Goal: Task Accomplishment & Management: Complete application form

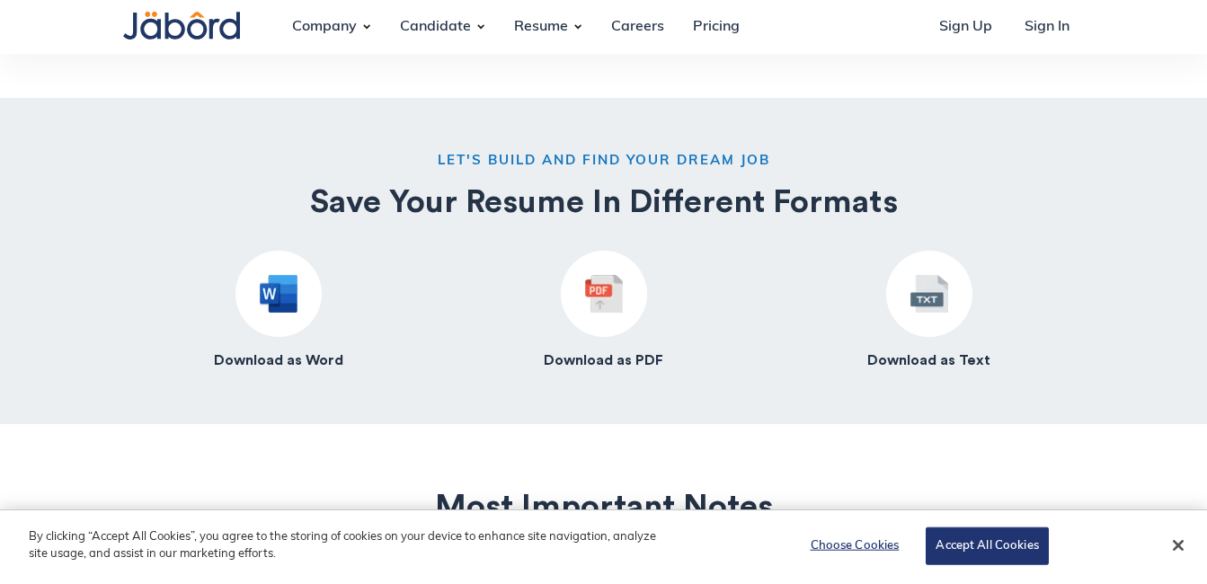
scroll to position [2064, 0]
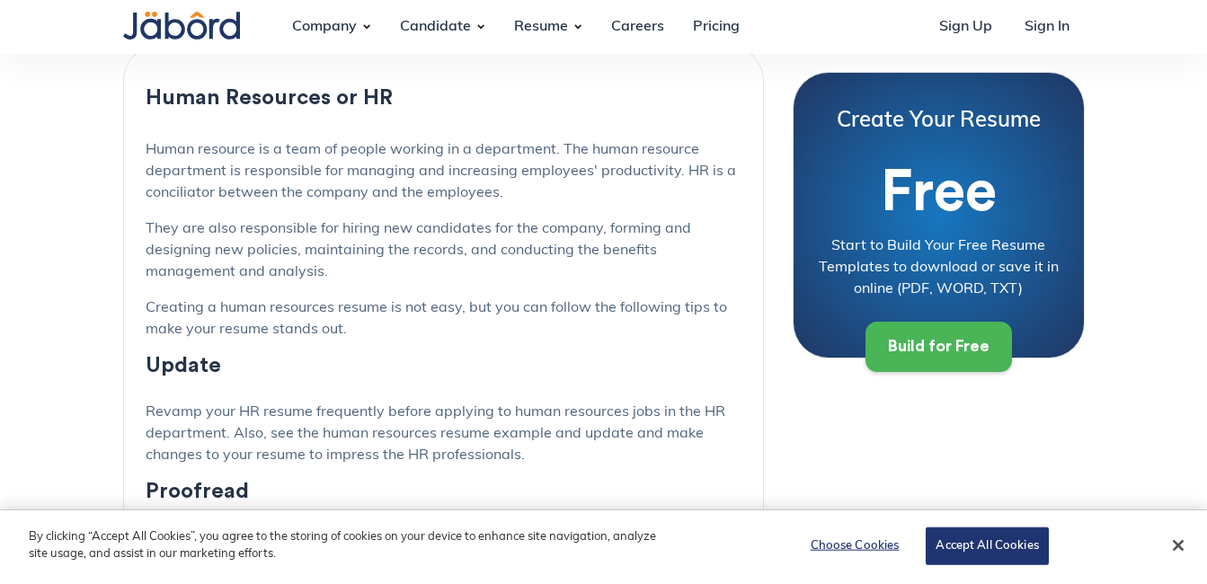
click at [960, 349] on div "Build for Free" at bounding box center [939, 346] width 102 height 21
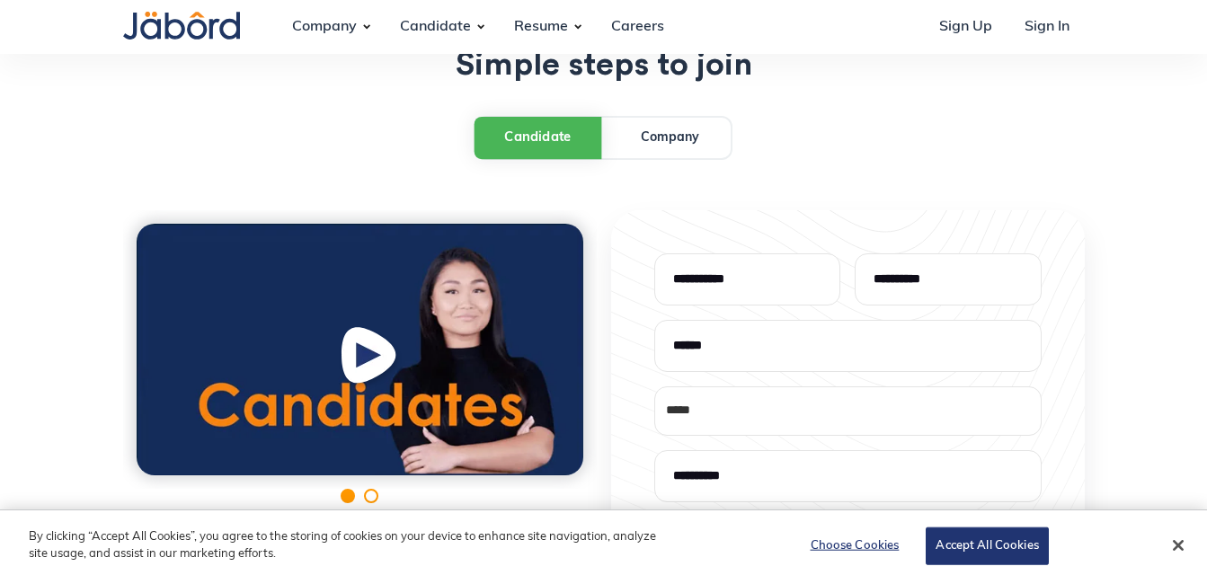
scroll to position [76, 0]
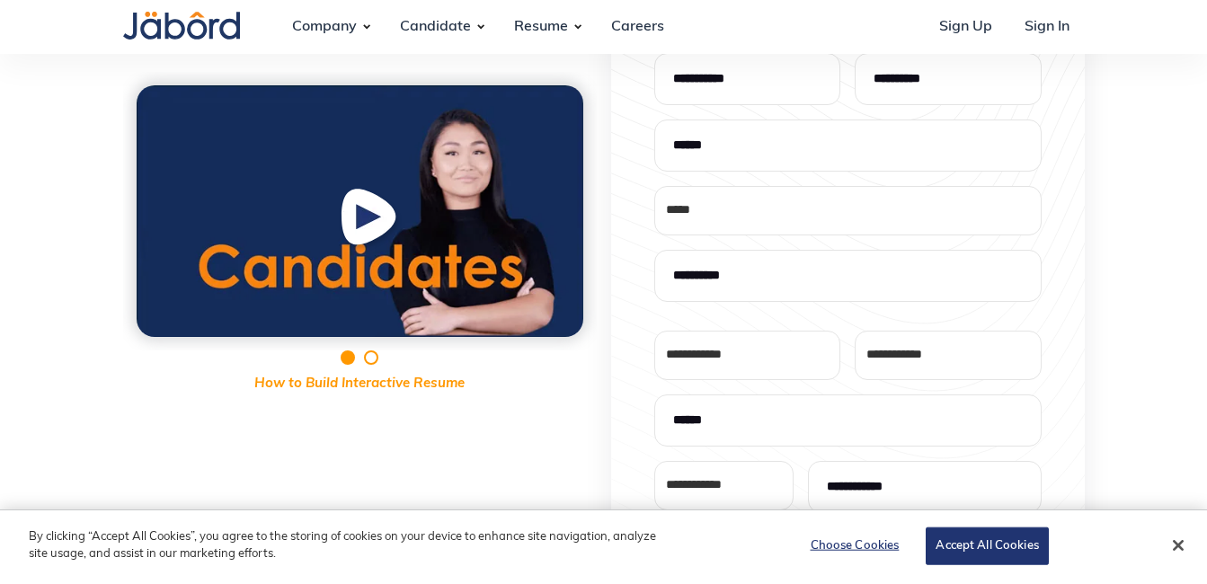
select select "*"
type input "*******"
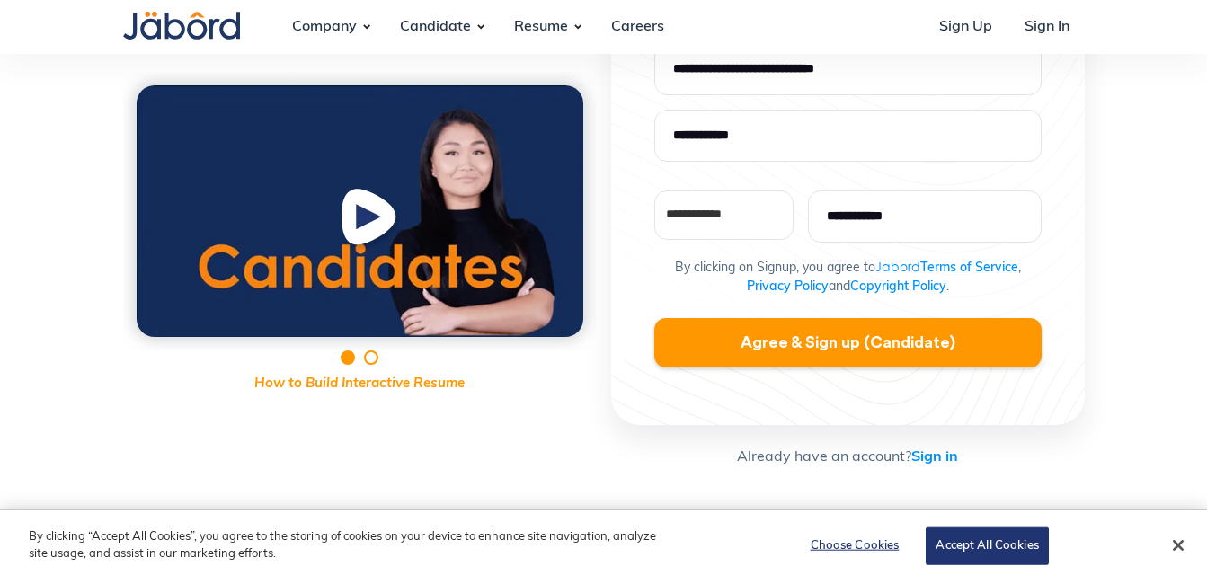
scroll to position [0, 0]
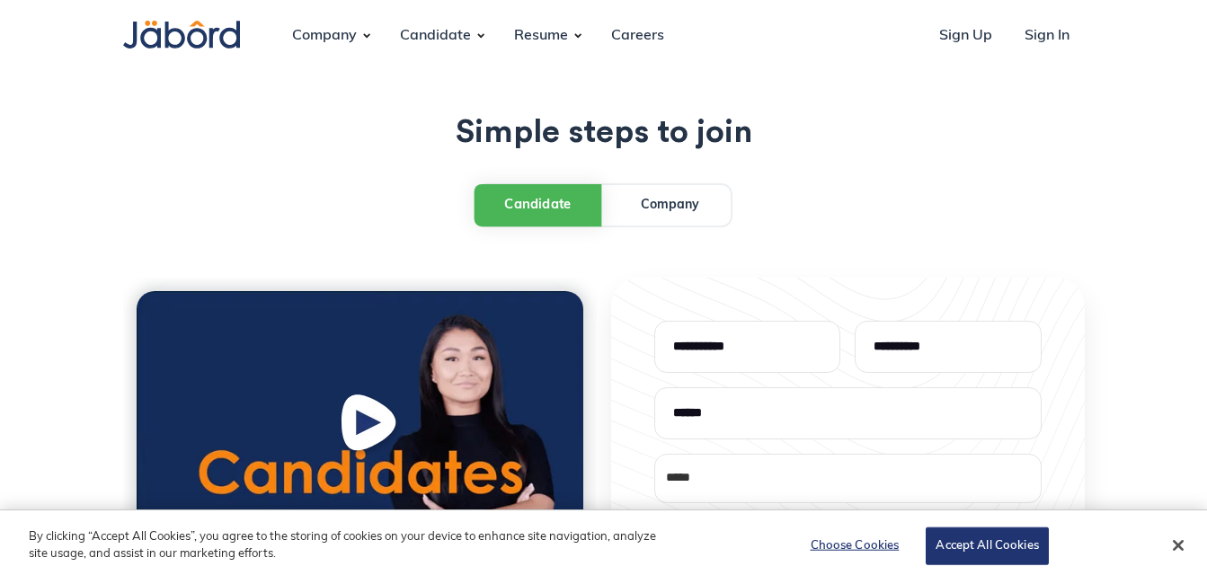
click at [699, 215] on link "Company" at bounding box center [670, 205] width 121 height 40
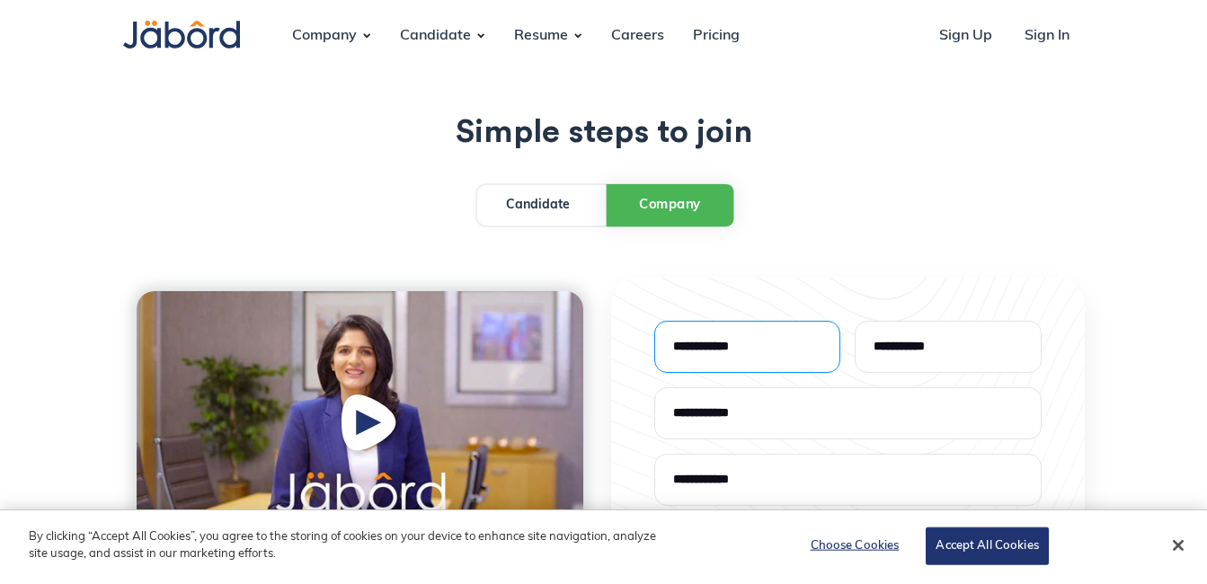
click at [735, 334] on input "Create your account" at bounding box center [748, 347] width 187 height 52
type input "******"
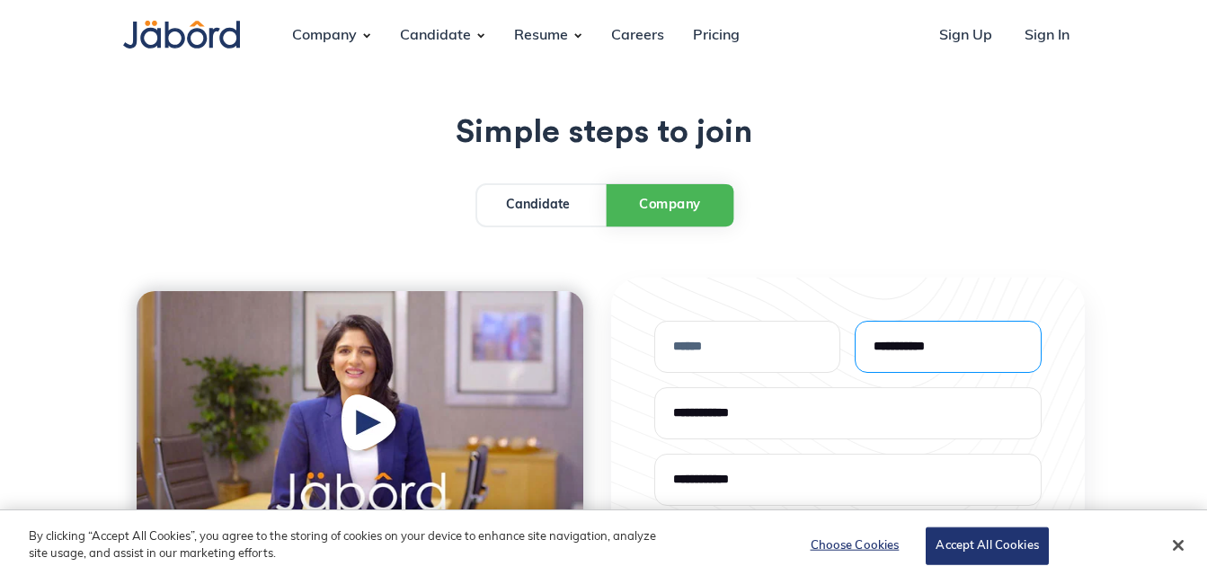
click at [883, 361] on input "Create your account" at bounding box center [948, 347] width 187 height 52
type input "*****"
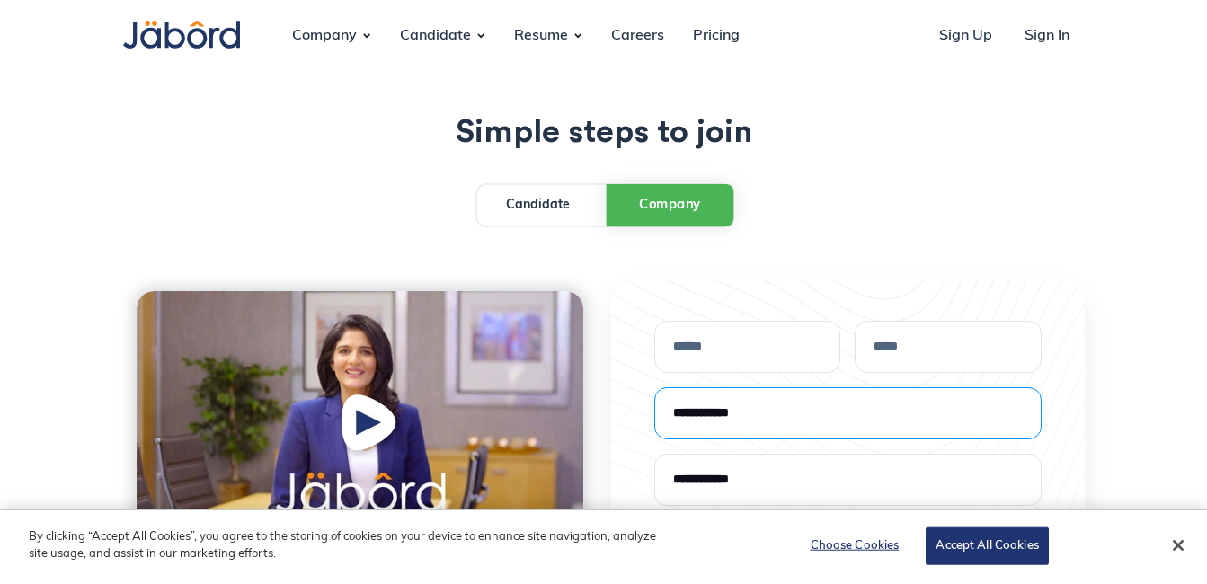
click at [820, 416] on input "Create your account" at bounding box center [849, 414] width 388 height 52
type input "**********"
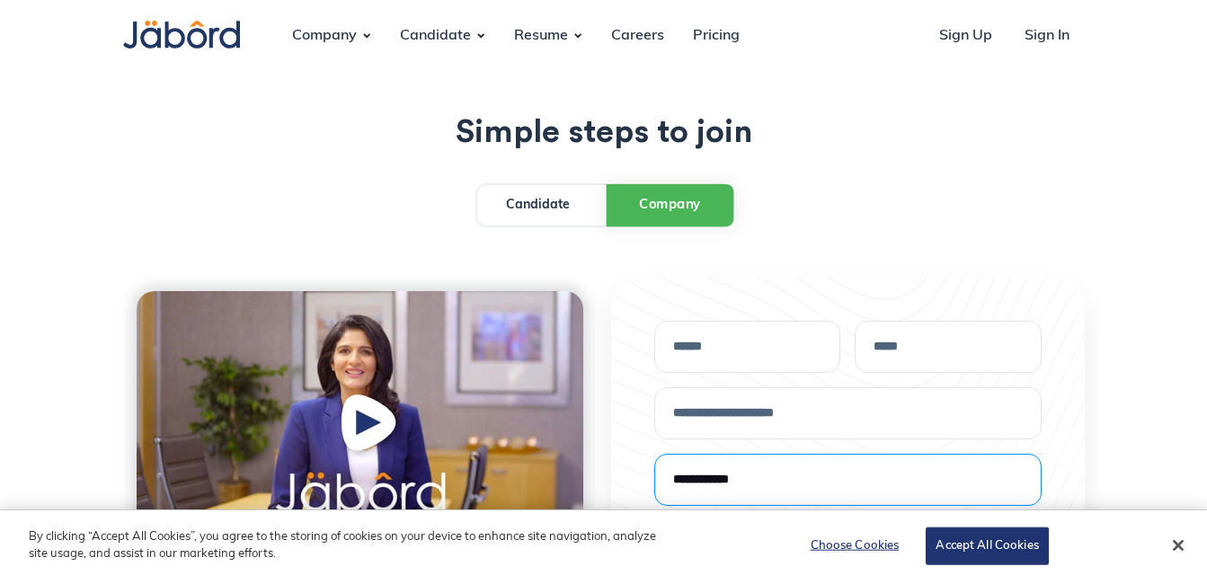
click at [842, 467] on input "Create your account" at bounding box center [849, 480] width 388 height 52
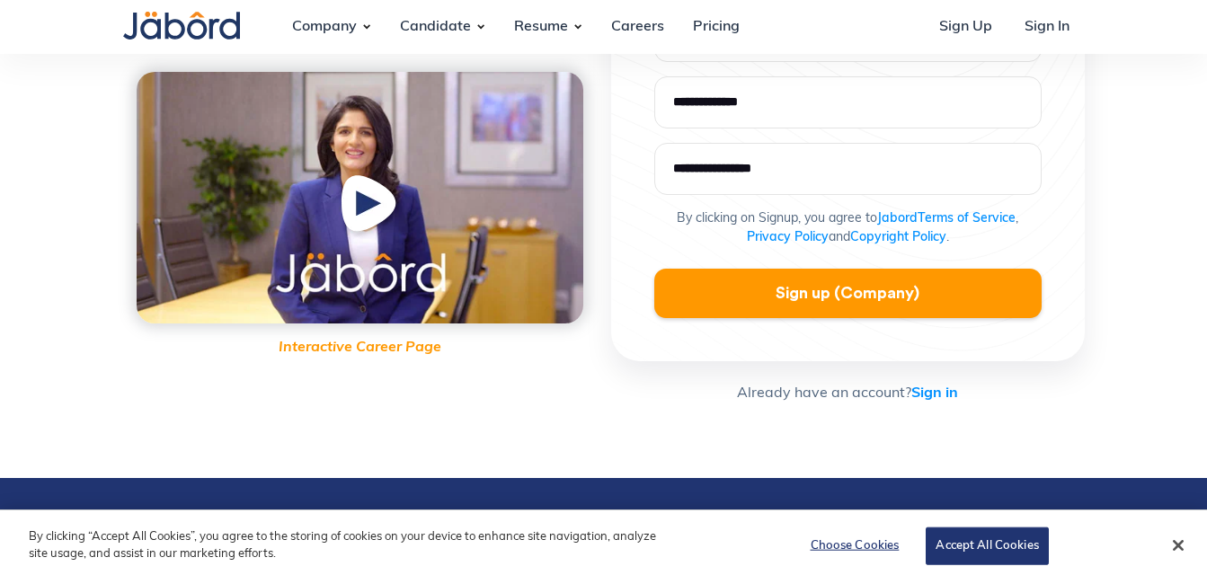
type input "**********"
click at [816, 95] on input "Create your account" at bounding box center [849, 102] width 388 height 52
click at [517, 145] on img "open lightbox" at bounding box center [360, 198] width 447 height 252
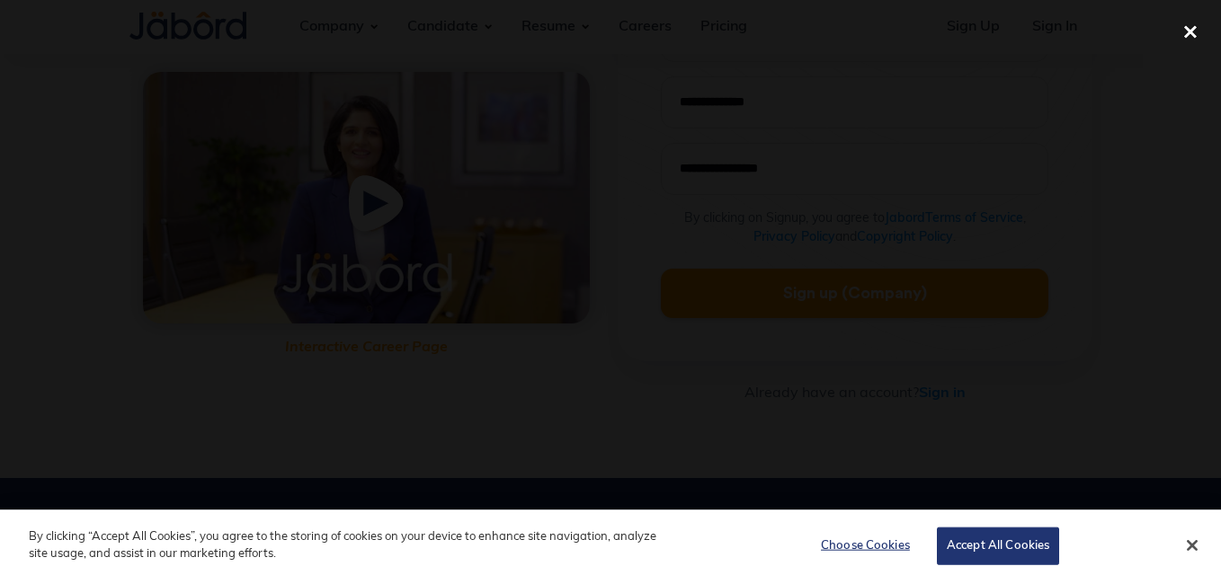
click at [1194, 32] on div "close lightbox" at bounding box center [1190, 32] width 61 height 40
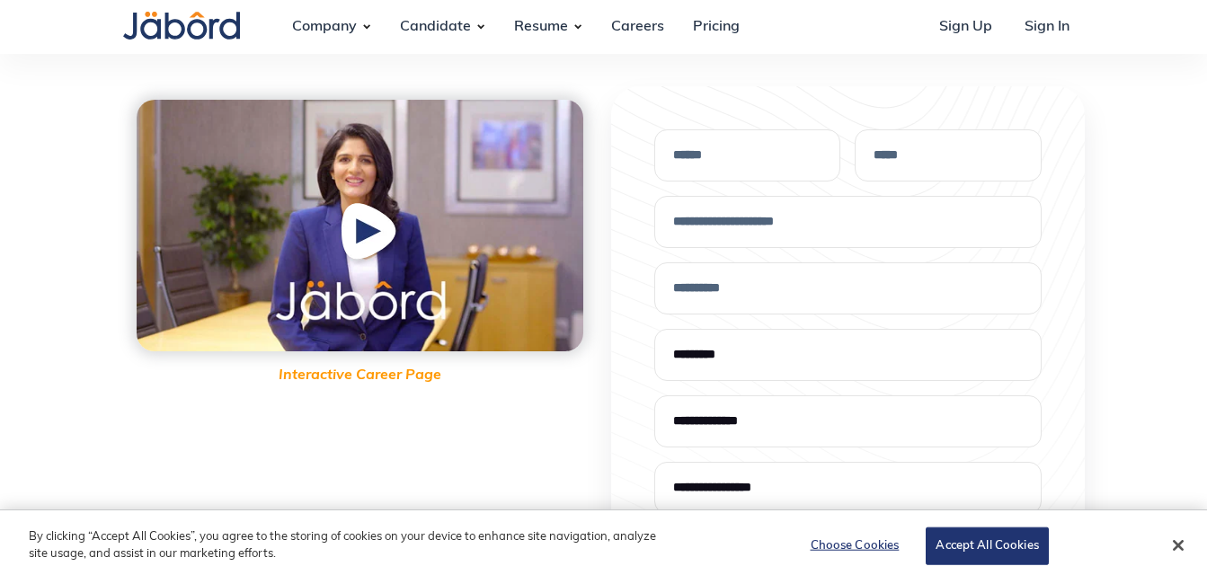
scroll to position [216, 0]
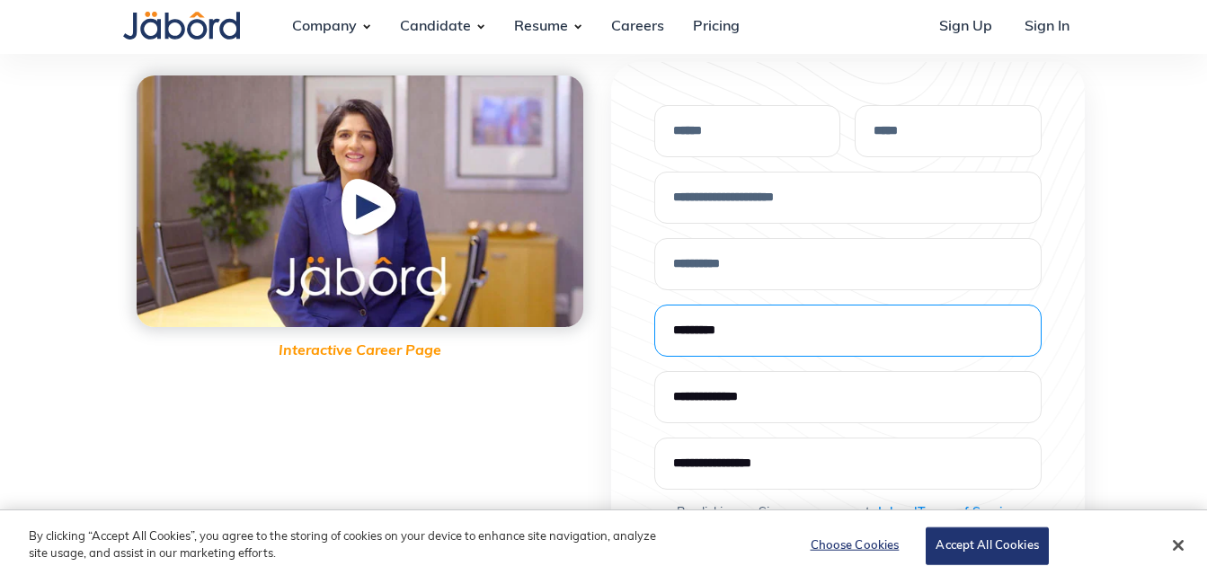
click at [809, 349] on input "Create your account" at bounding box center [849, 331] width 388 height 52
type input "*"
type input "**"
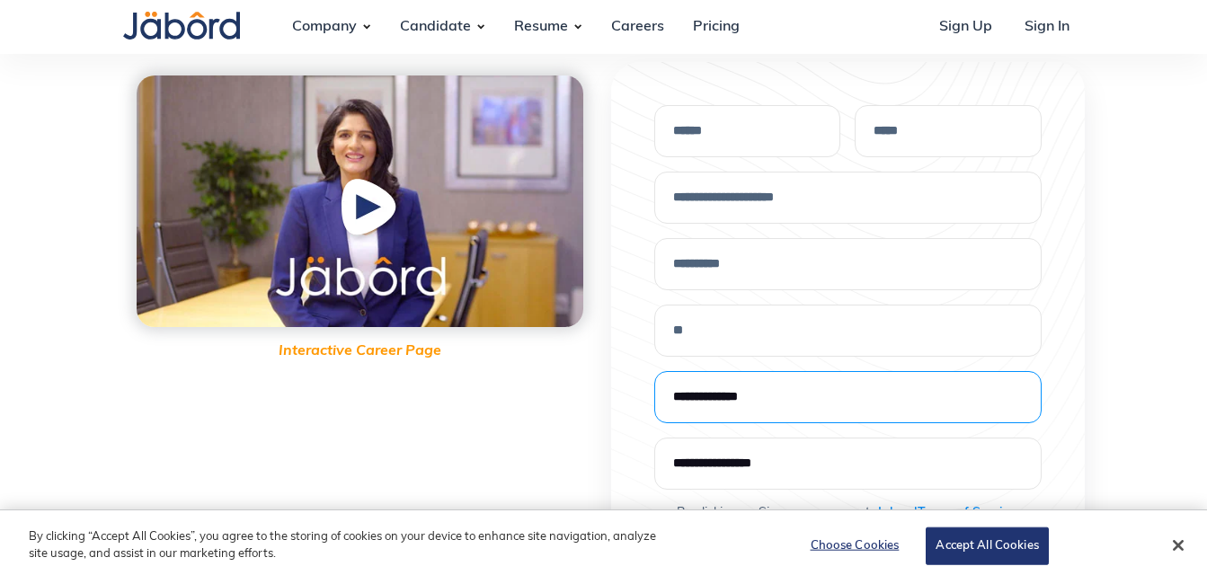
click at [771, 389] on input "Create your account" at bounding box center [849, 397] width 388 height 52
type input "*"
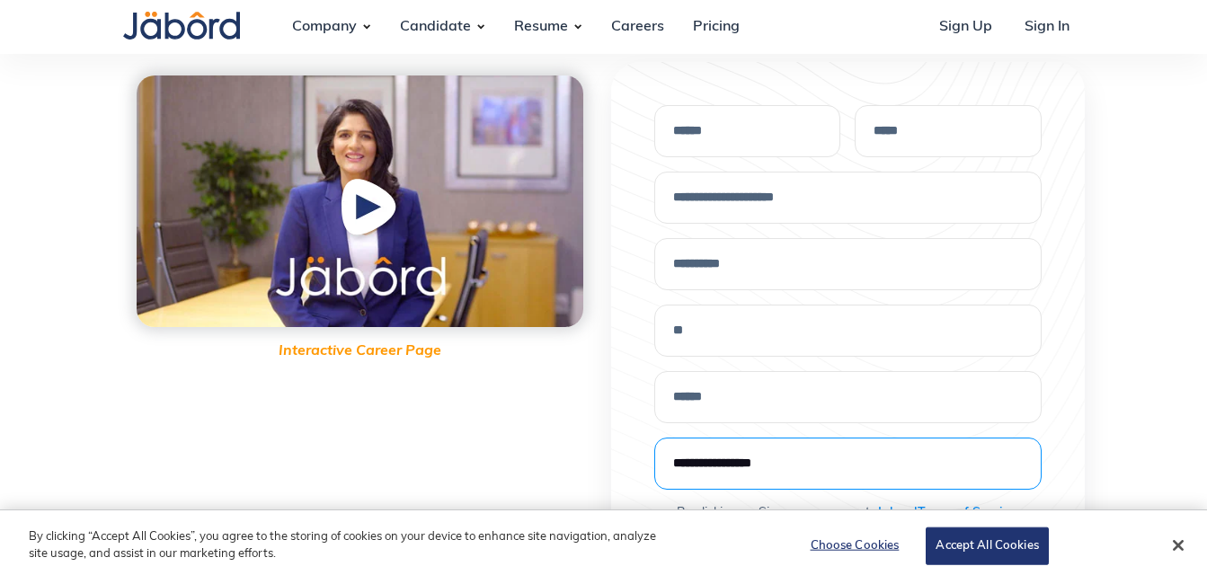
click at [800, 476] on input "Create your account" at bounding box center [849, 464] width 388 height 52
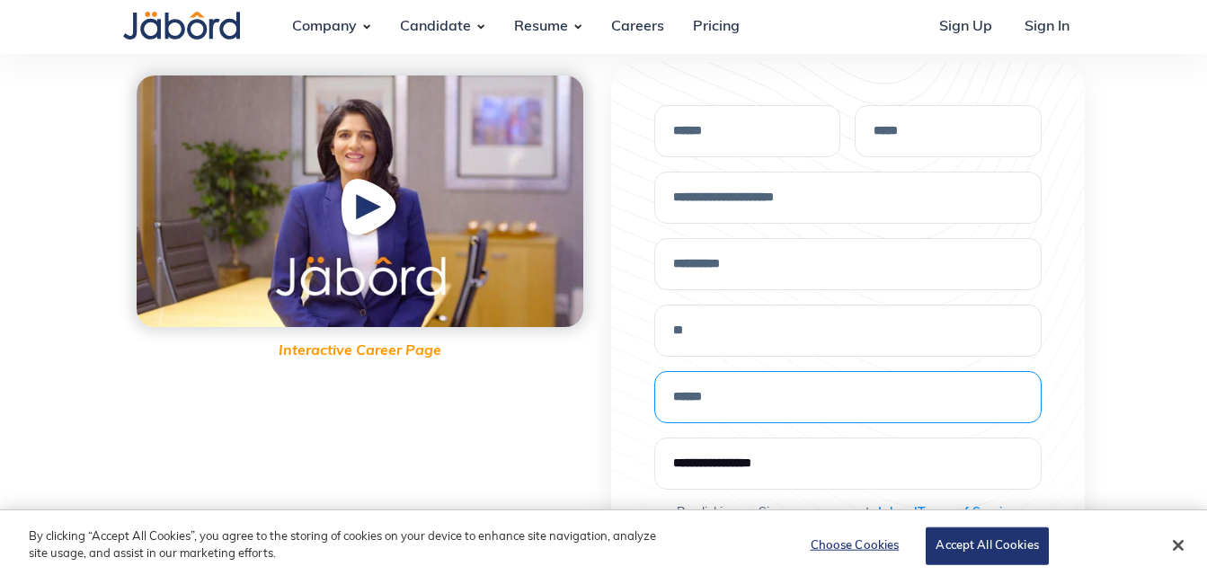
click at [774, 396] on input "*****" at bounding box center [849, 397] width 388 height 52
type input "**********"
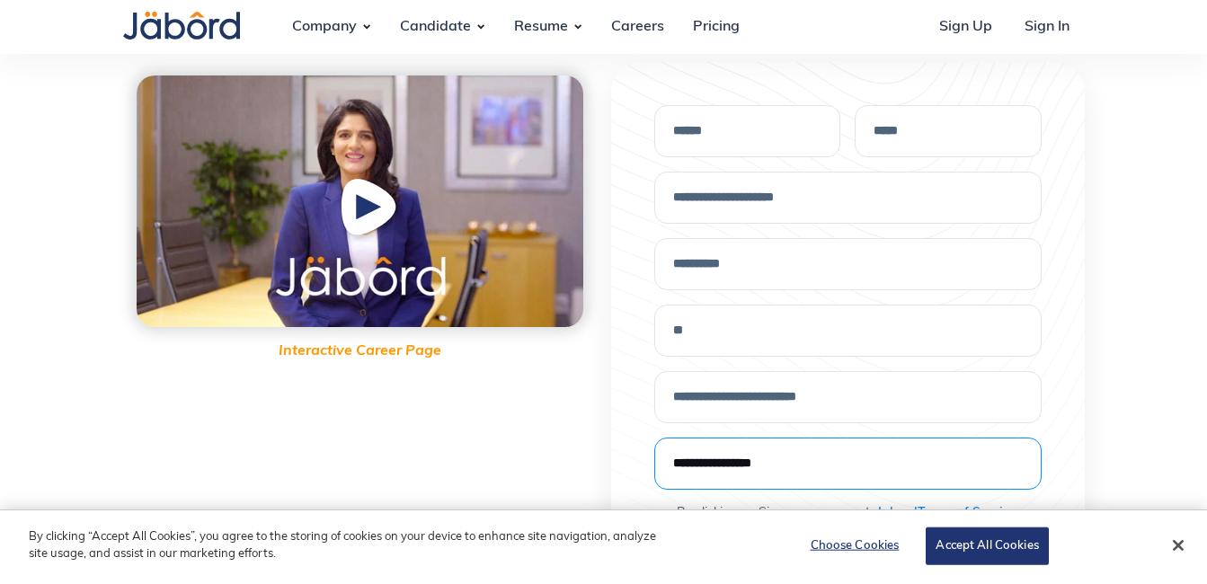
click at [777, 467] on input "Create your account" at bounding box center [849, 464] width 388 height 52
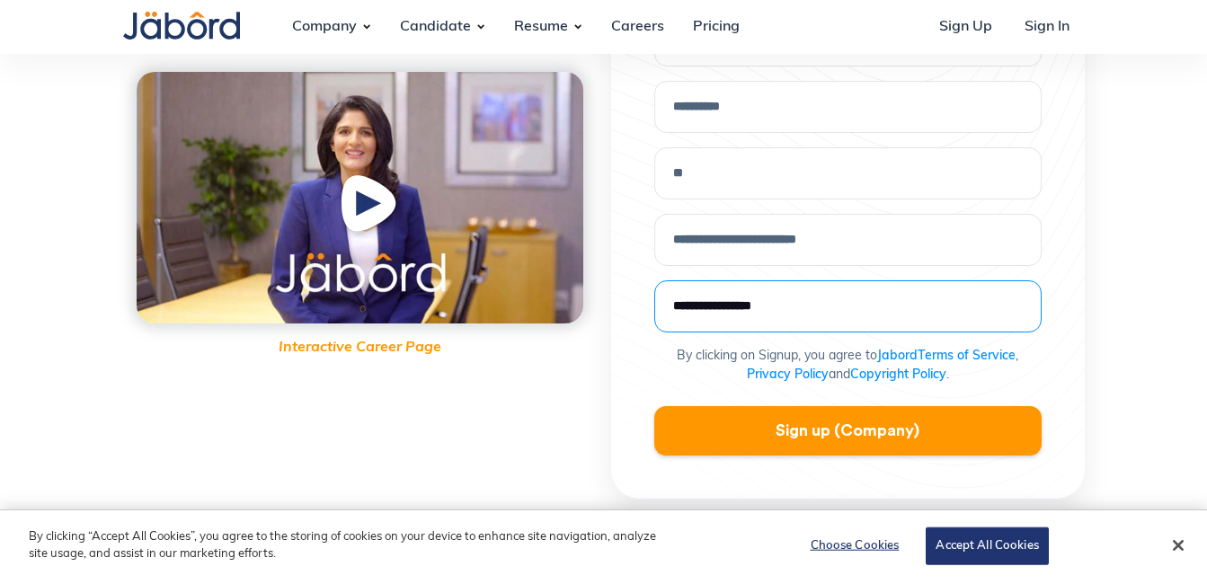
scroll to position [396, 0]
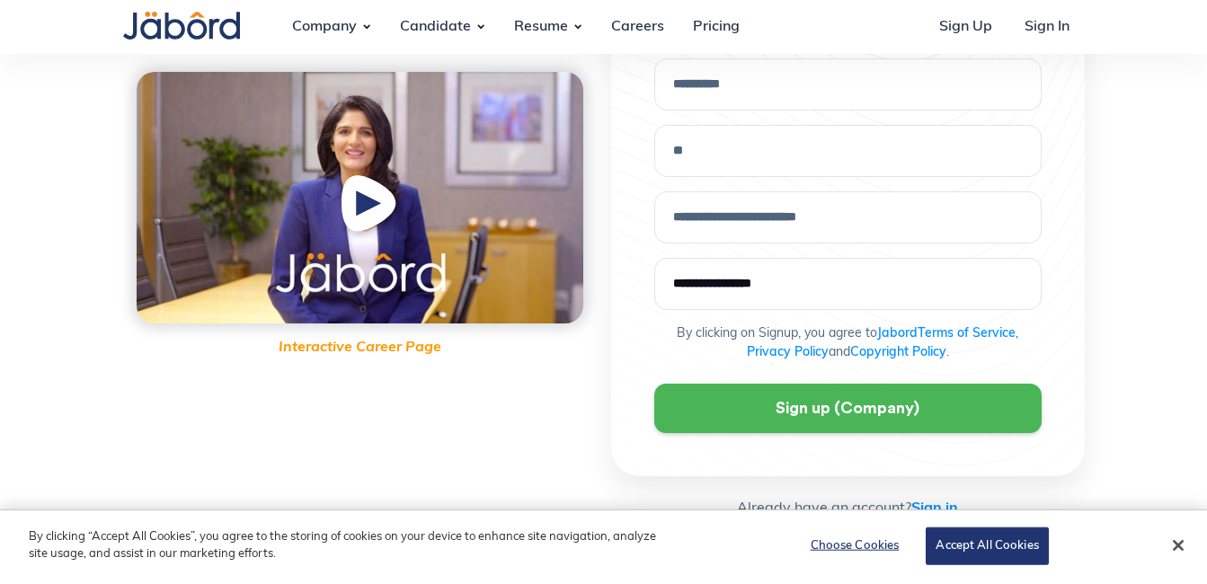
click at [885, 415] on link "Sign up (Company)" at bounding box center [849, 408] width 388 height 49
click at [885, 414] on link "Sign up (Company)" at bounding box center [849, 408] width 388 height 49
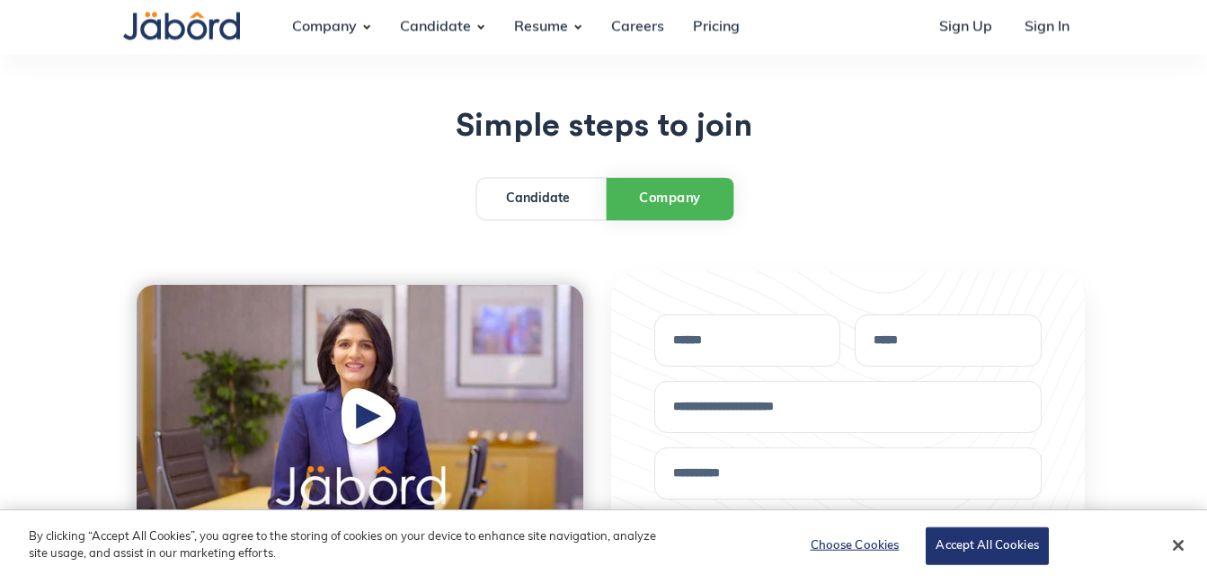
scroll to position [0, 0]
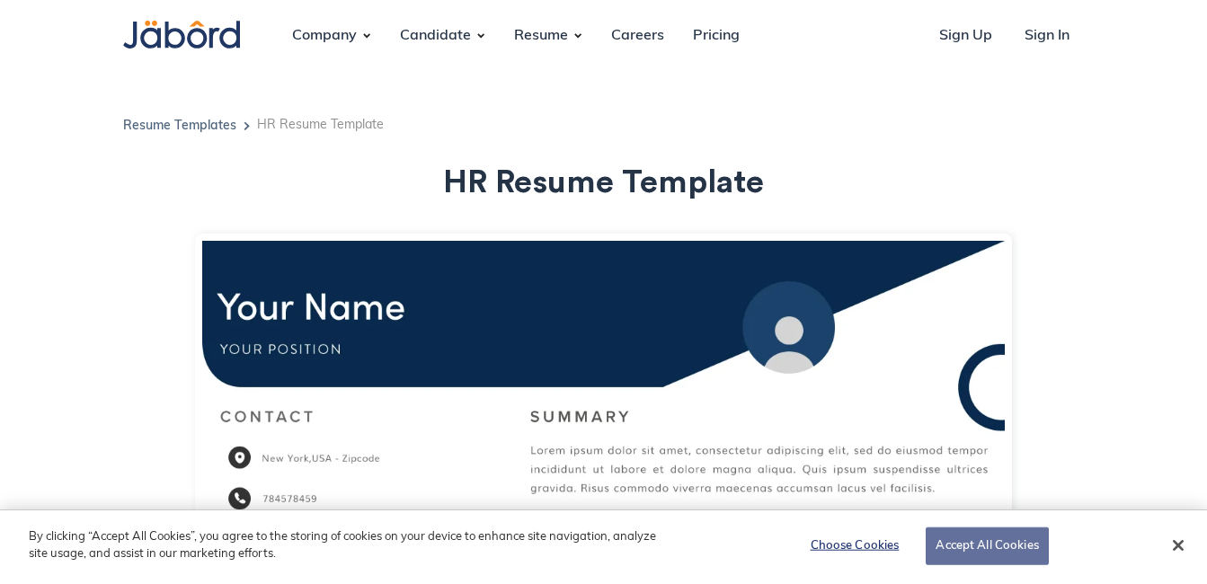
click at [1023, 548] on button "Accept All Cookies" at bounding box center [987, 547] width 122 height 38
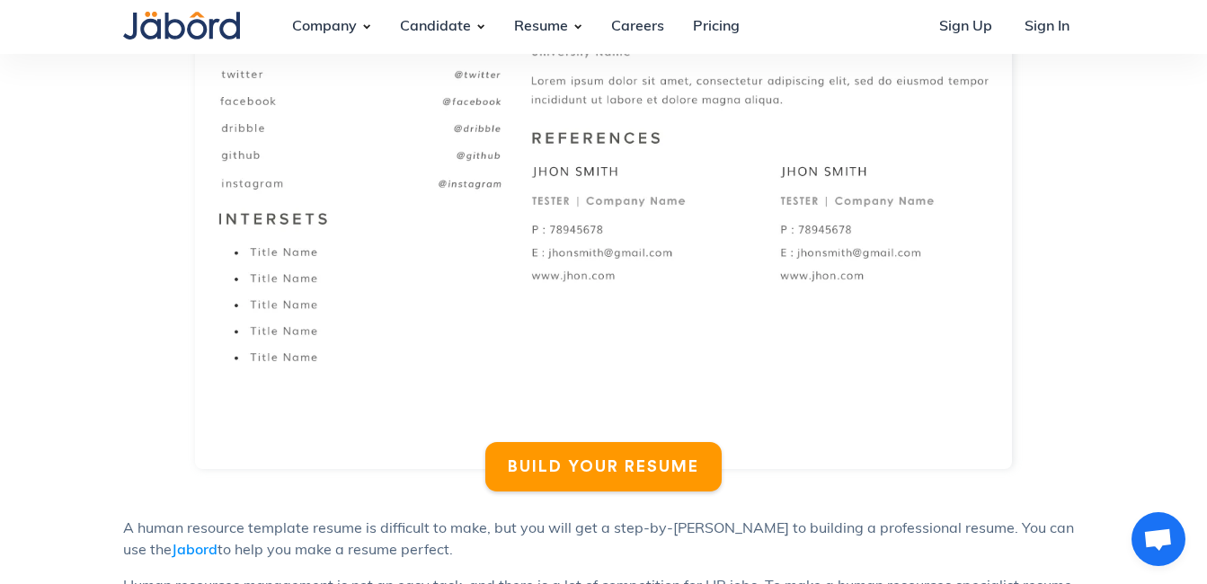
scroll to position [935, 0]
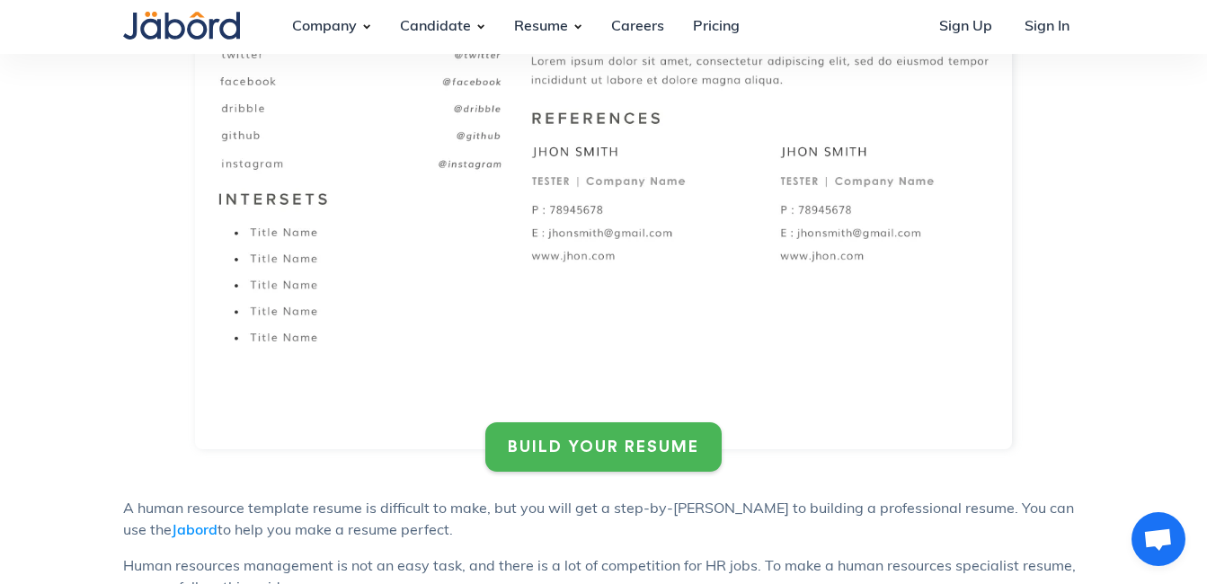
click at [592, 428] on link "BUILD YOUR RESUME" at bounding box center [604, 447] width 236 height 49
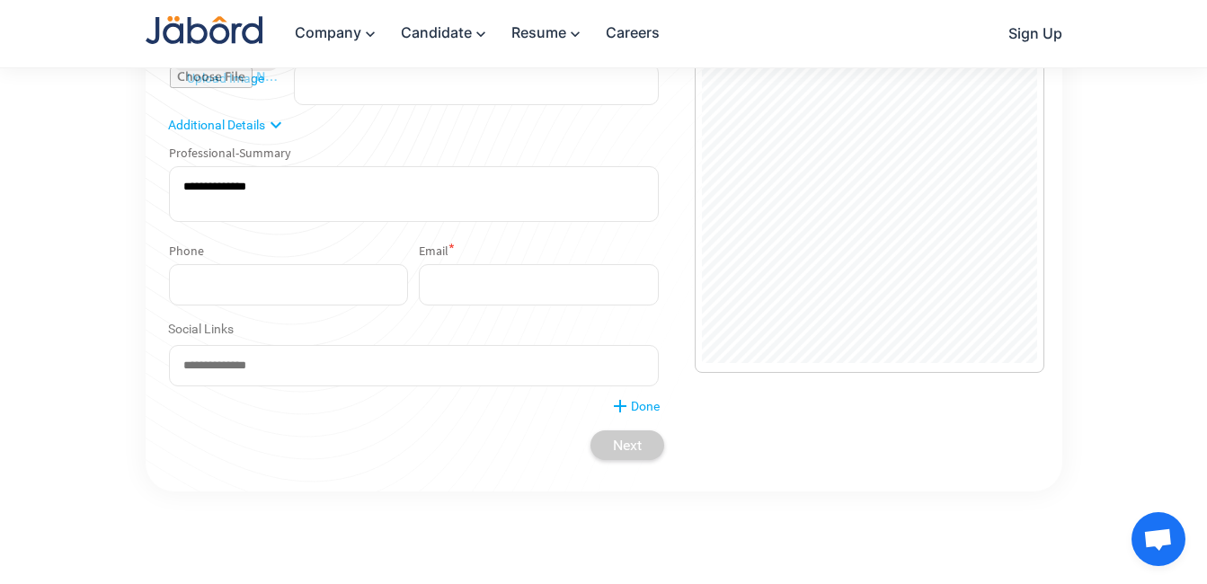
scroll to position [364, 0]
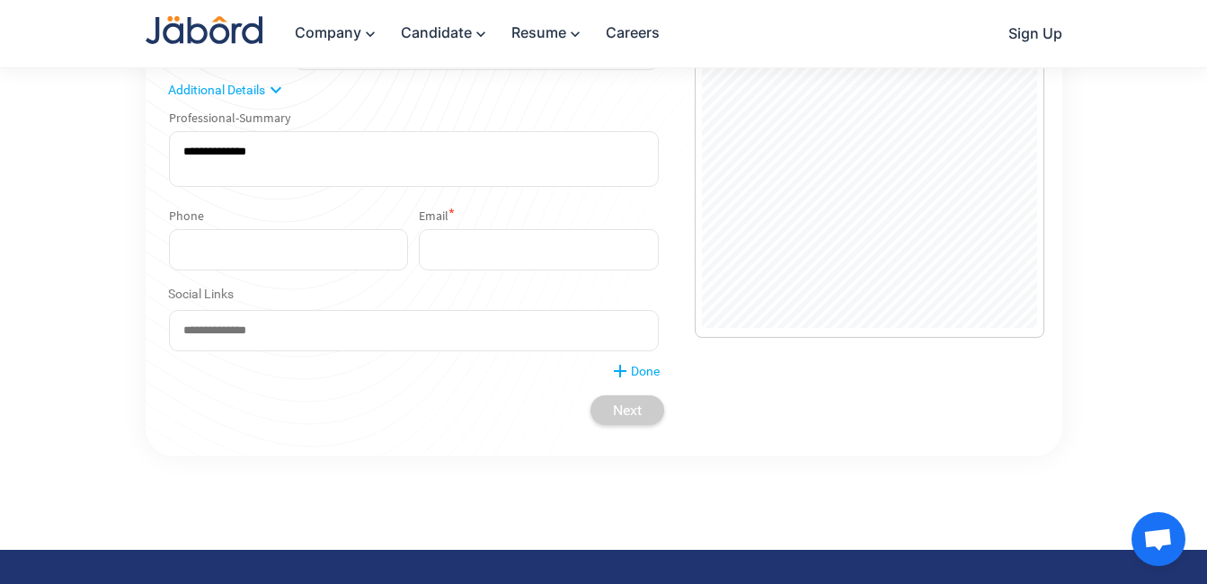
click at [950, 269] on div at bounding box center [870, 110] width 336 height 435
click at [949, 269] on div at bounding box center [870, 110] width 336 height 435
click at [1151, 536] on span "Open chat" at bounding box center [1159, 541] width 30 height 25
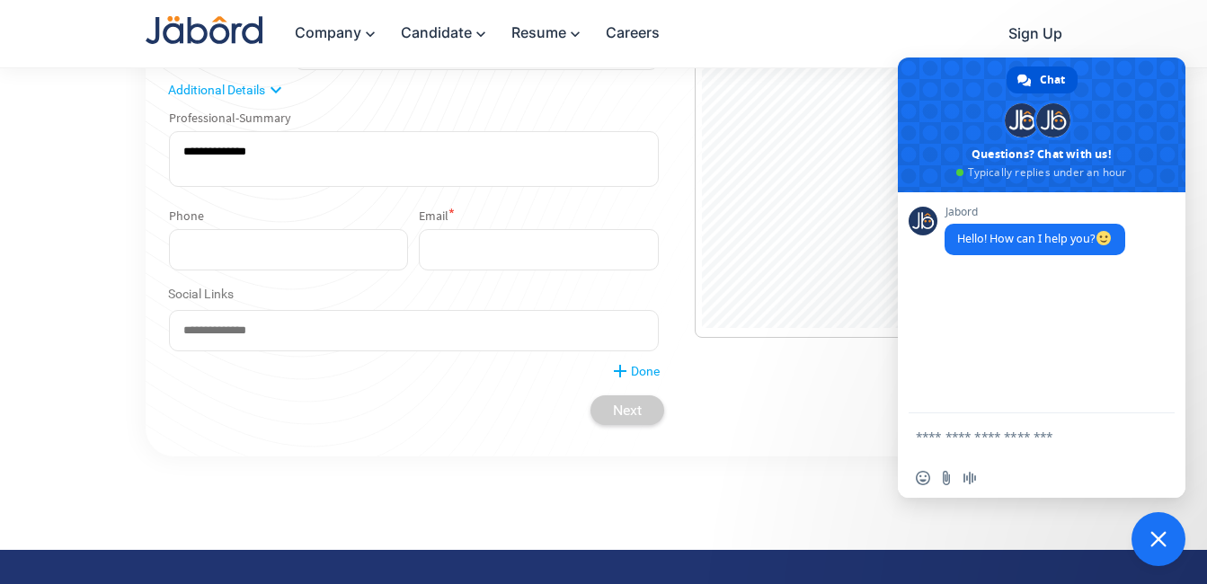
click at [738, 416] on div "STEP 1/6 Profile person Upload Image First Name * Last Name * Current Position …" at bounding box center [604, 159] width 917 height 593
click at [728, 220] on div at bounding box center [870, 110] width 336 height 435
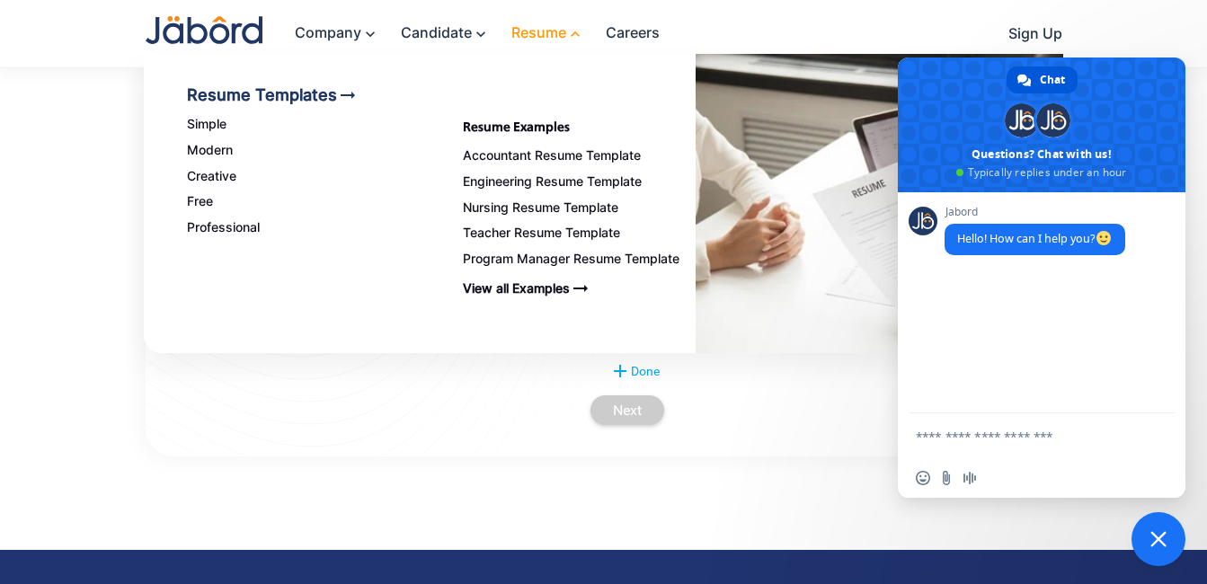
click at [512, 46] on link "Resume keyboard_arrow_up" at bounding box center [541, 33] width 94 height 39
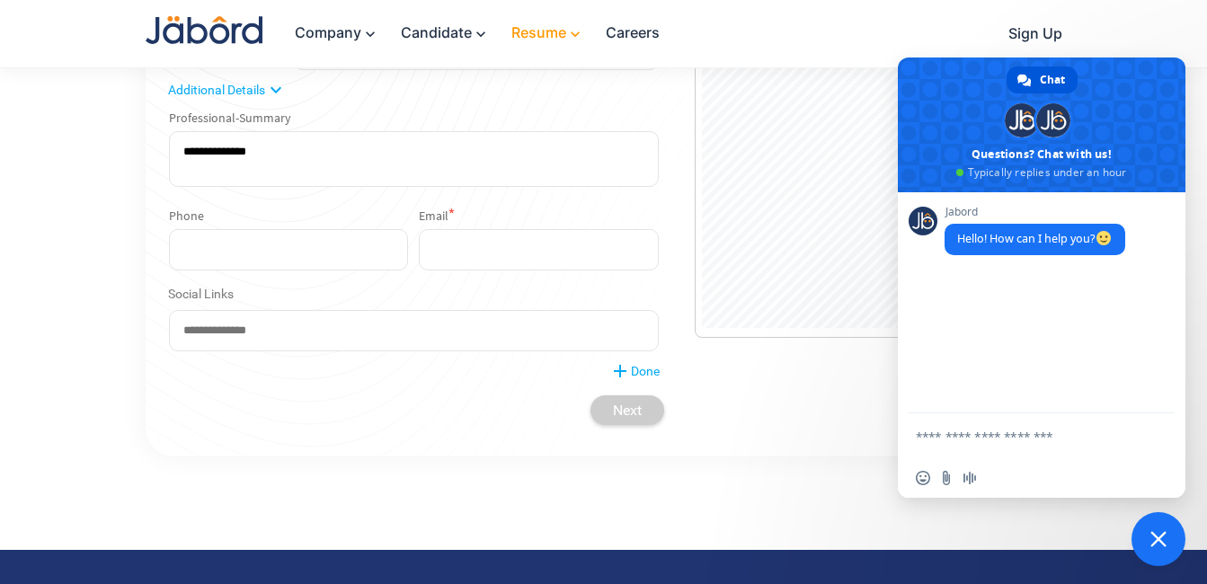
click at [540, 30] on link "Resume keyboard_arrow_down" at bounding box center [541, 33] width 94 height 39
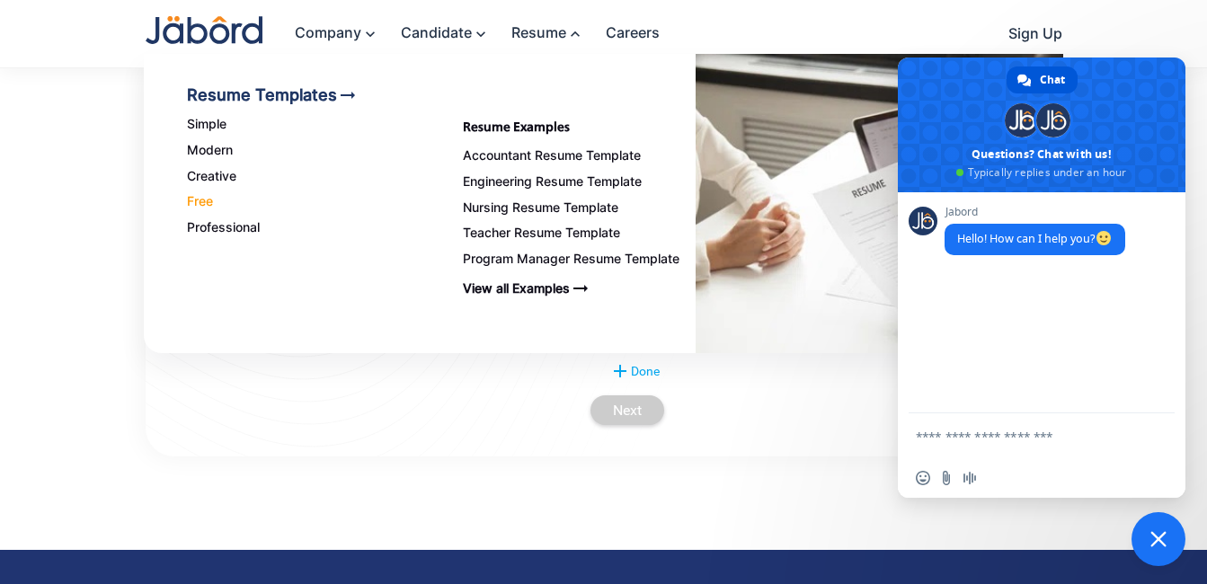
click at [218, 203] on link "Free" at bounding box center [303, 201] width 233 height 15
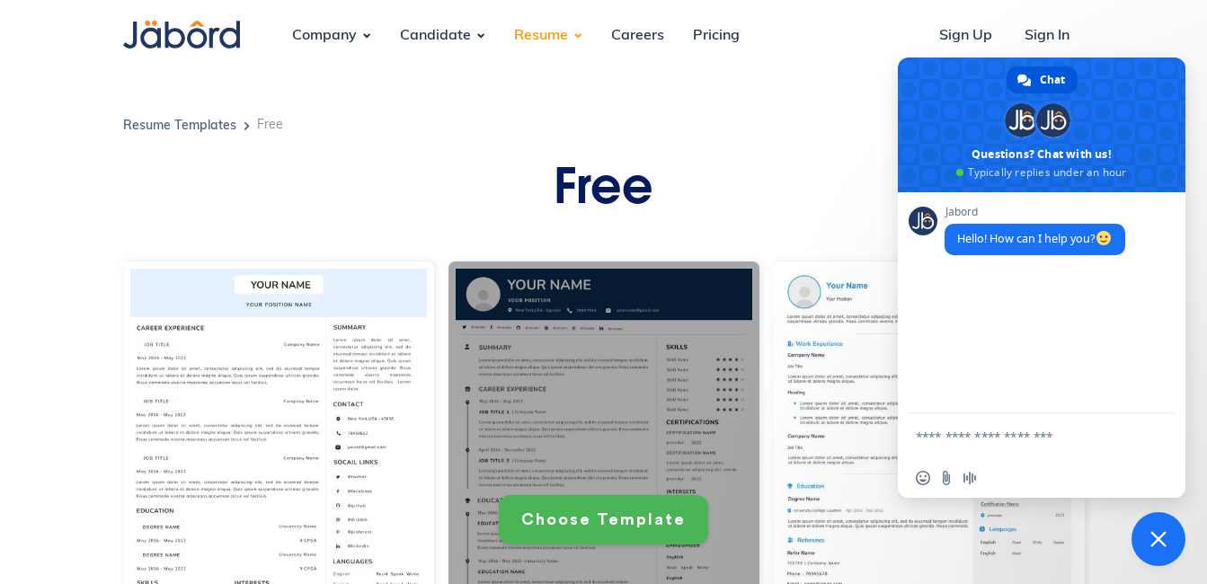
click at [634, 531] on link "Choose Template" at bounding box center [603, 519] width 209 height 49
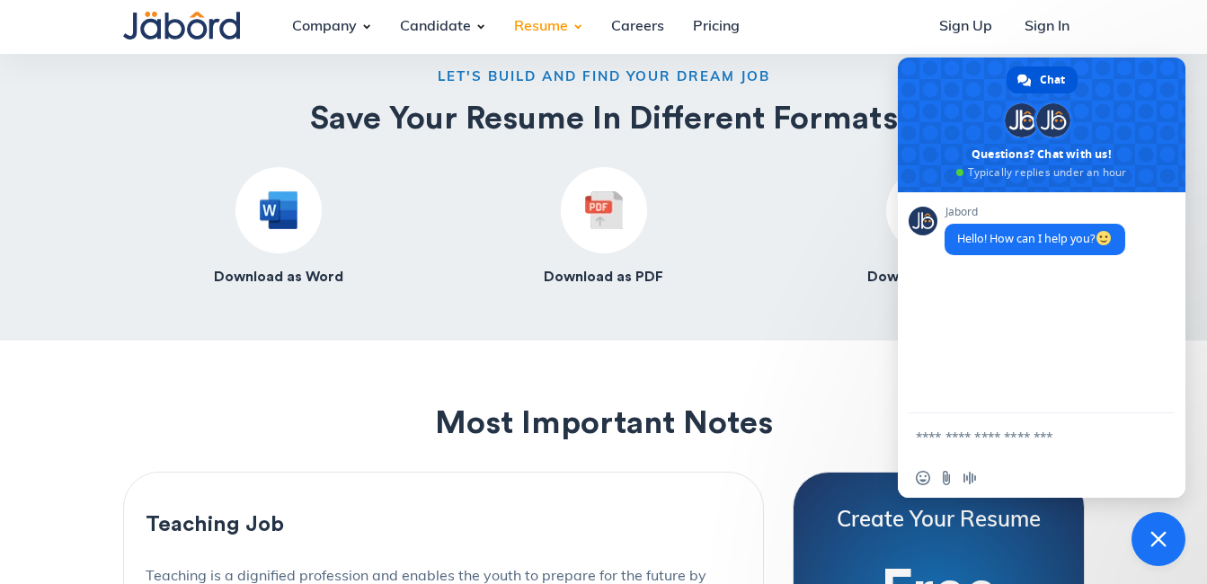
scroll to position [1654, 0]
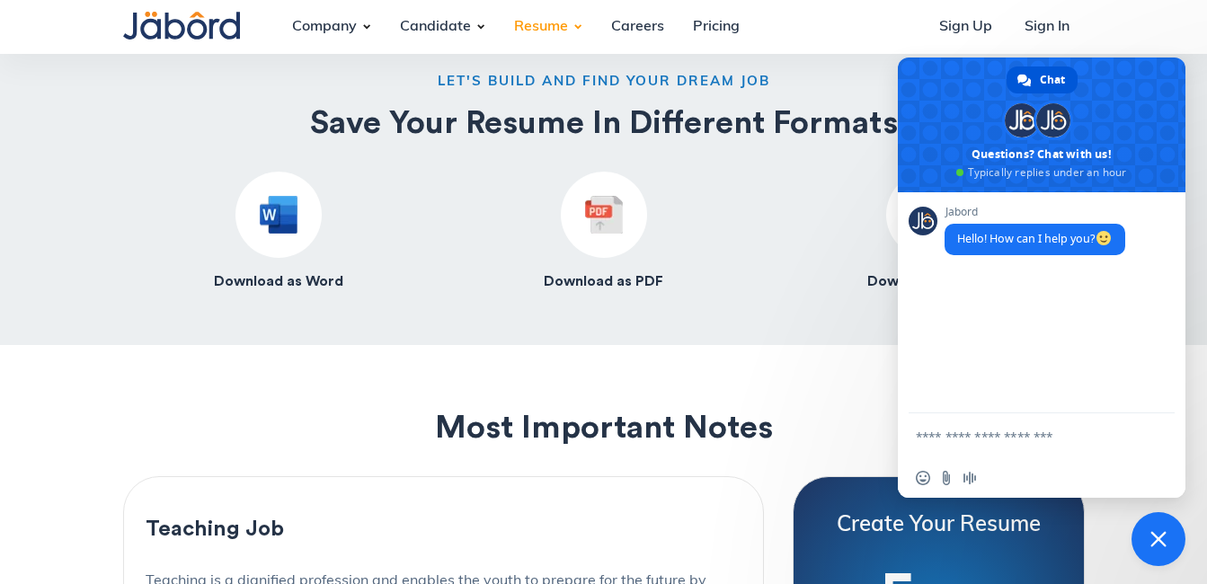
click at [290, 279] on h4 "Download as Word" at bounding box center [278, 281] width 129 height 19
click at [281, 215] on img at bounding box center [279, 215] width 38 height 38
click at [1174, 56] on div "LET'S BUILD AND FIND YOUR DREAM JOB Save Your Resume In Different Formats Downl…" at bounding box center [603, 182] width 1207 height 326
click at [828, 277] on div "Download as Word Download as PDF Download as Text" at bounding box center [604, 232] width 962 height 120
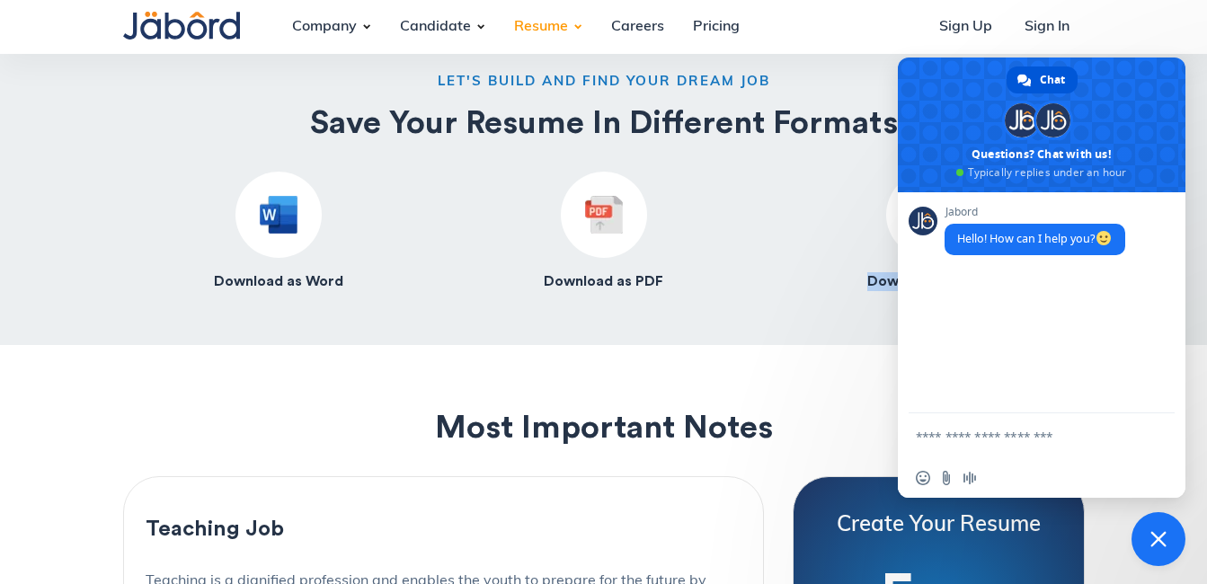
click at [828, 277] on div "Download as Word Download as PDF Download as Text" at bounding box center [604, 232] width 962 height 120
click at [613, 206] on img at bounding box center [604, 215] width 38 height 38
